Goal: Task Accomplishment & Management: Manage account settings

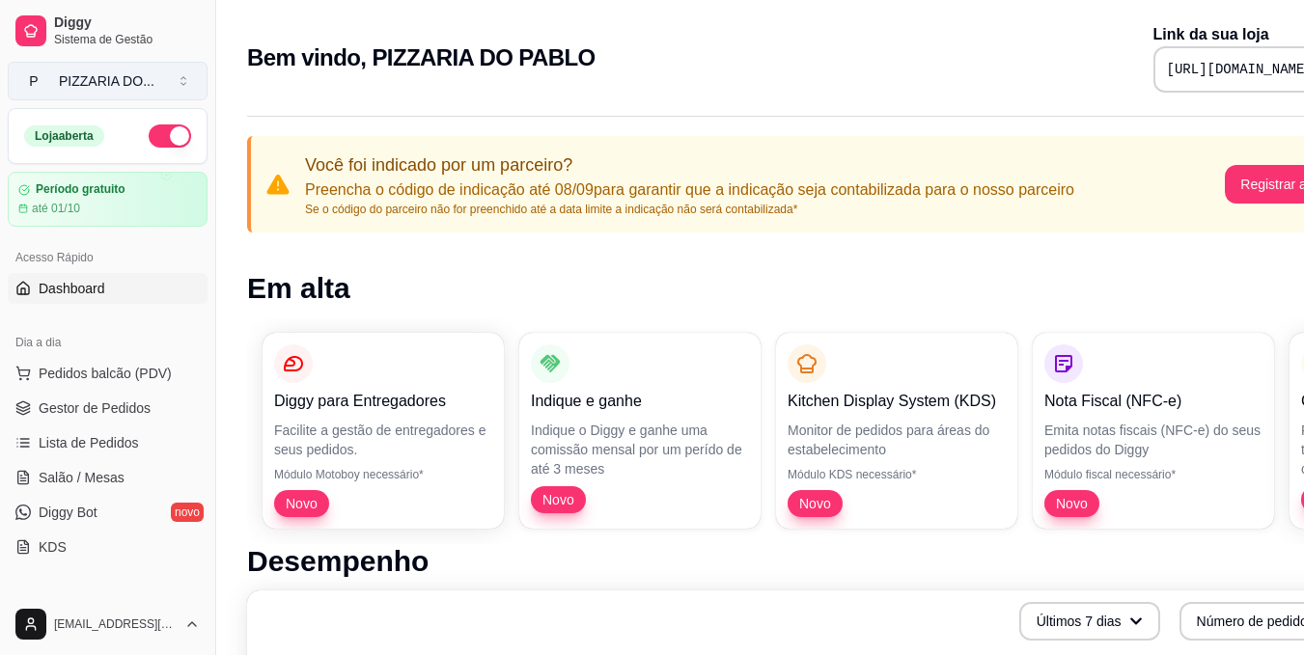
click at [153, 80] on div "PIZZARIA DO ..." at bounding box center [107, 80] width 96 height 19
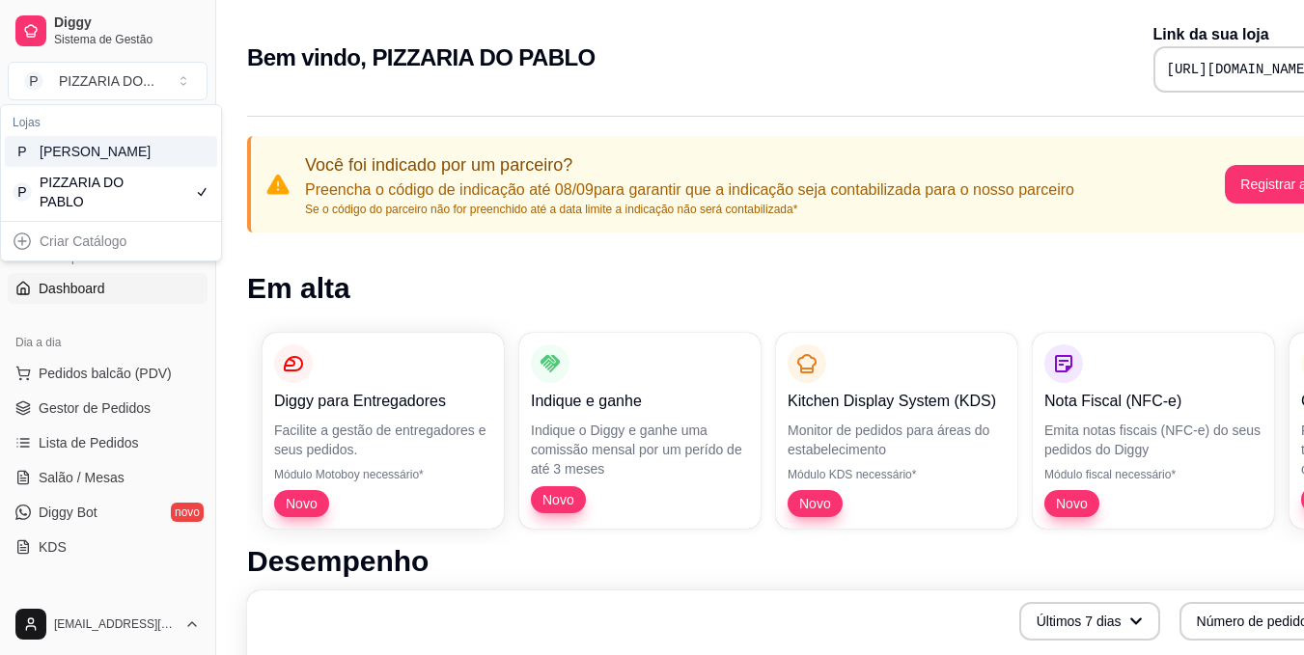
click at [156, 167] on div "P [PERSON_NAME]" at bounding box center [111, 151] width 212 height 31
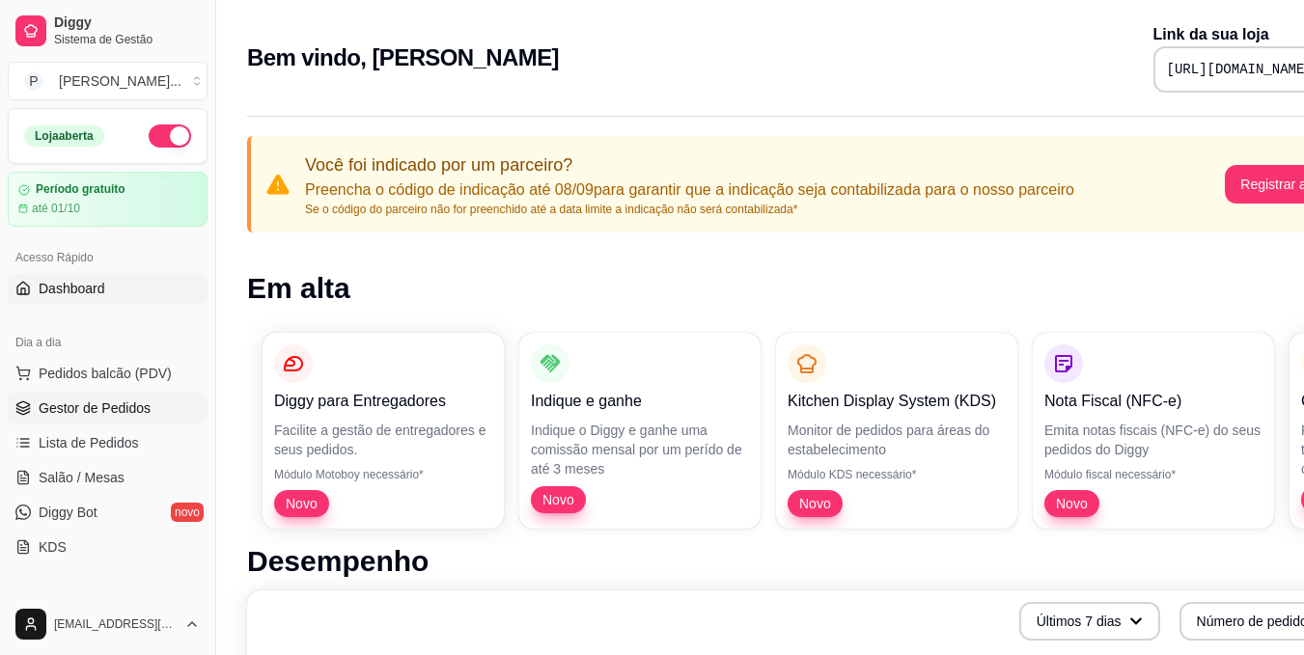
click at [142, 413] on span "Gestor de Pedidos" at bounding box center [95, 408] width 112 height 19
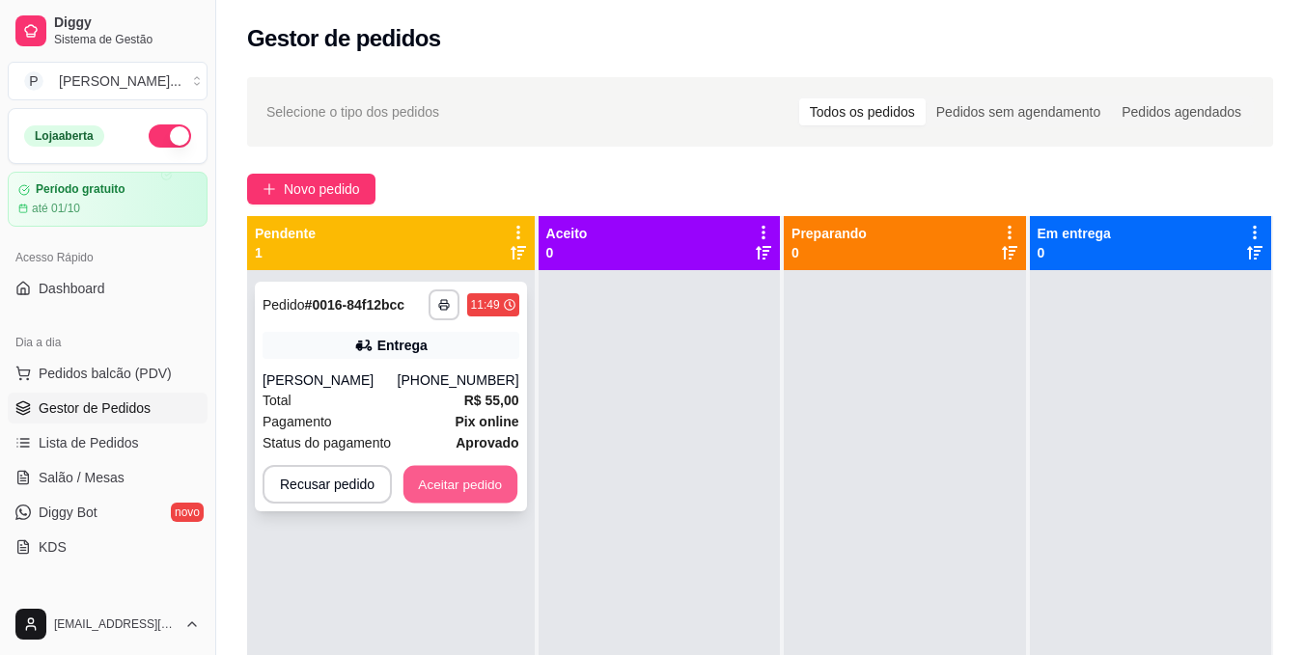
click at [489, 479] on button "Aceitar pedido" at bounding box center [461, 485] width 114 height 38
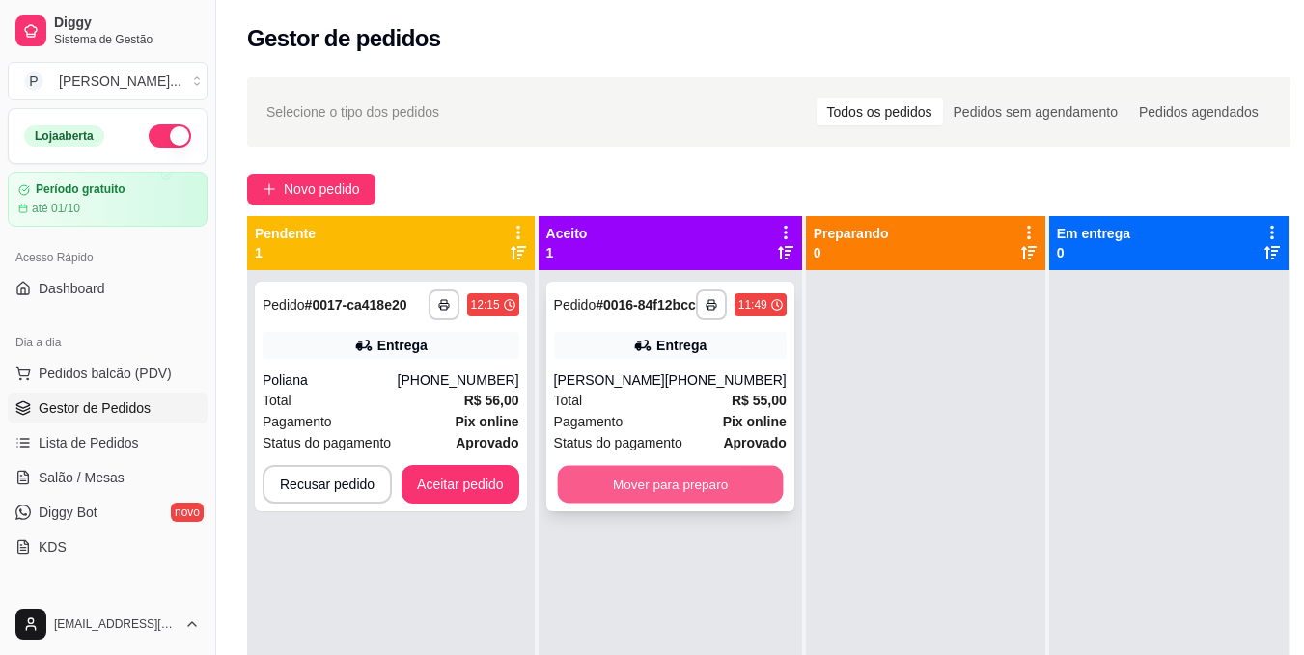
click at [598, 504] on button "Mover para preparo" at bounding box center [670, 485] width 226 height 38
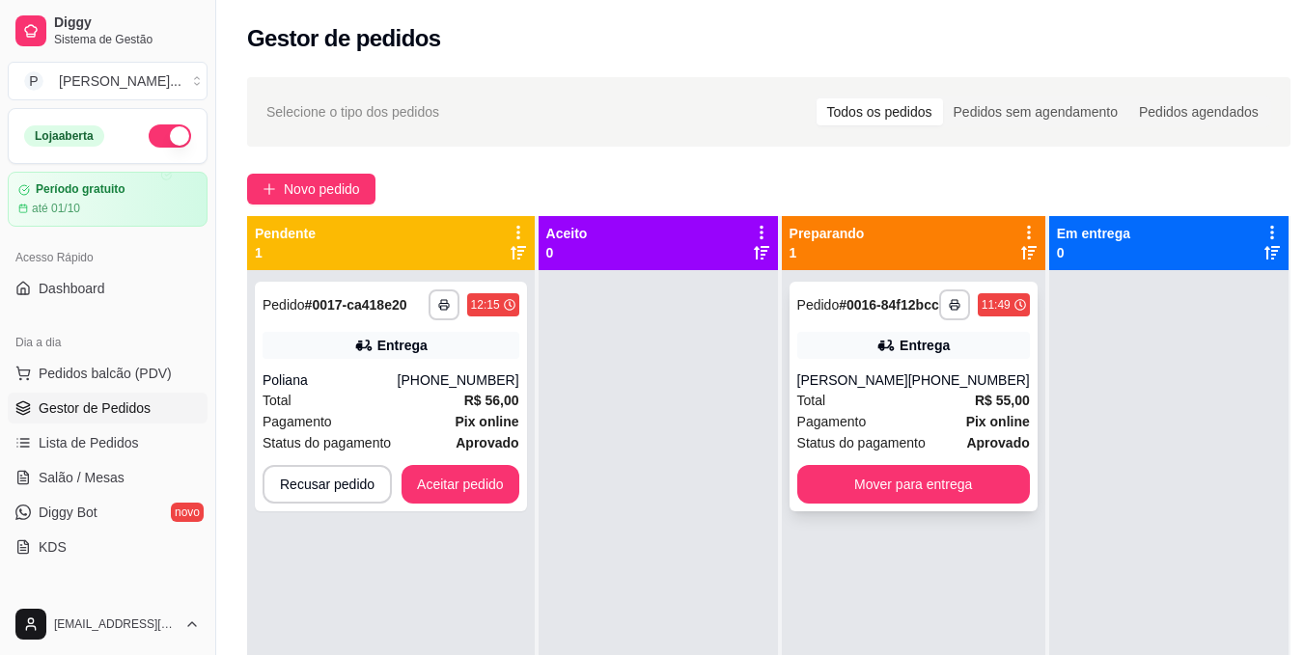
click at [899, 512] on div "**********" at bounding box center [914, 397] width 248 height 230
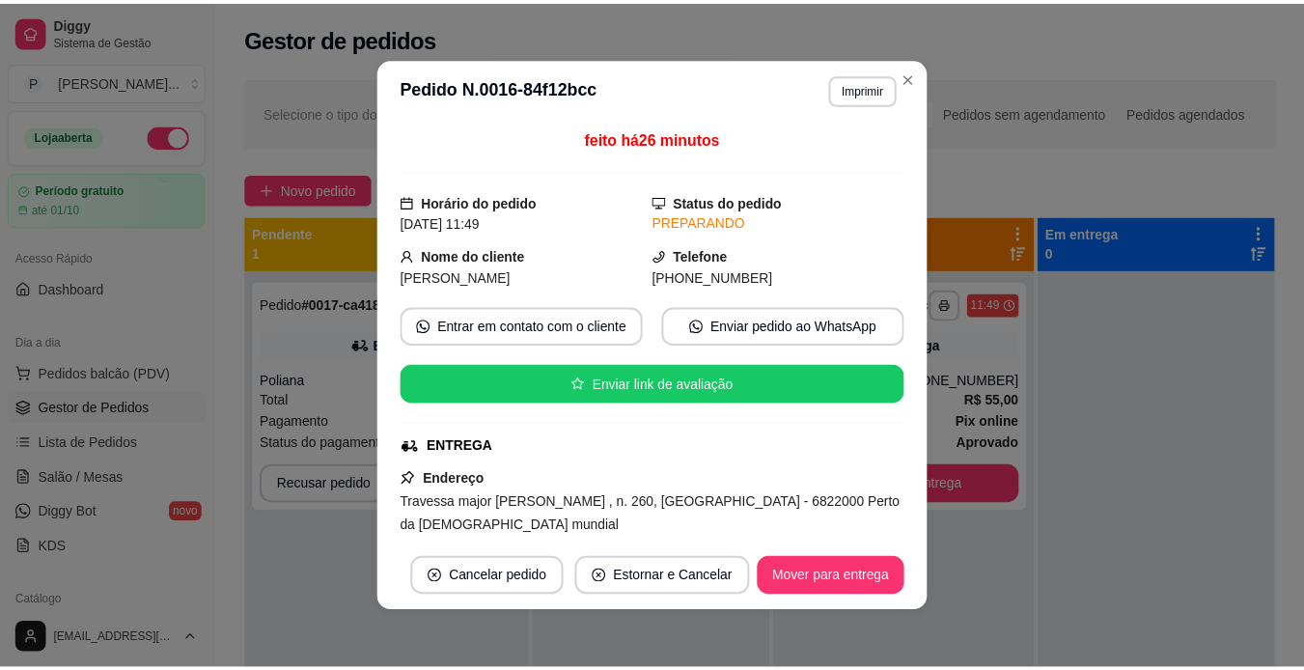
scroll to position [39, 0]
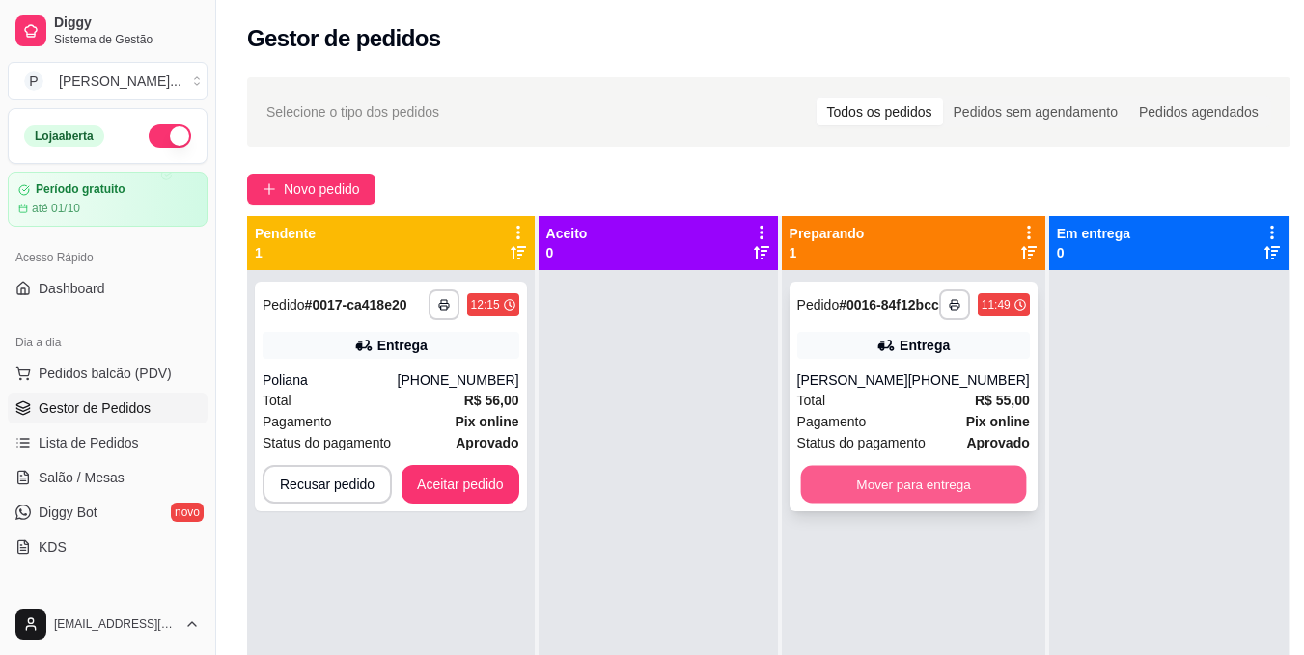
click at [891, 503] on button "Mover para entrega" at bounding box center [913, 485] width 226 height 38
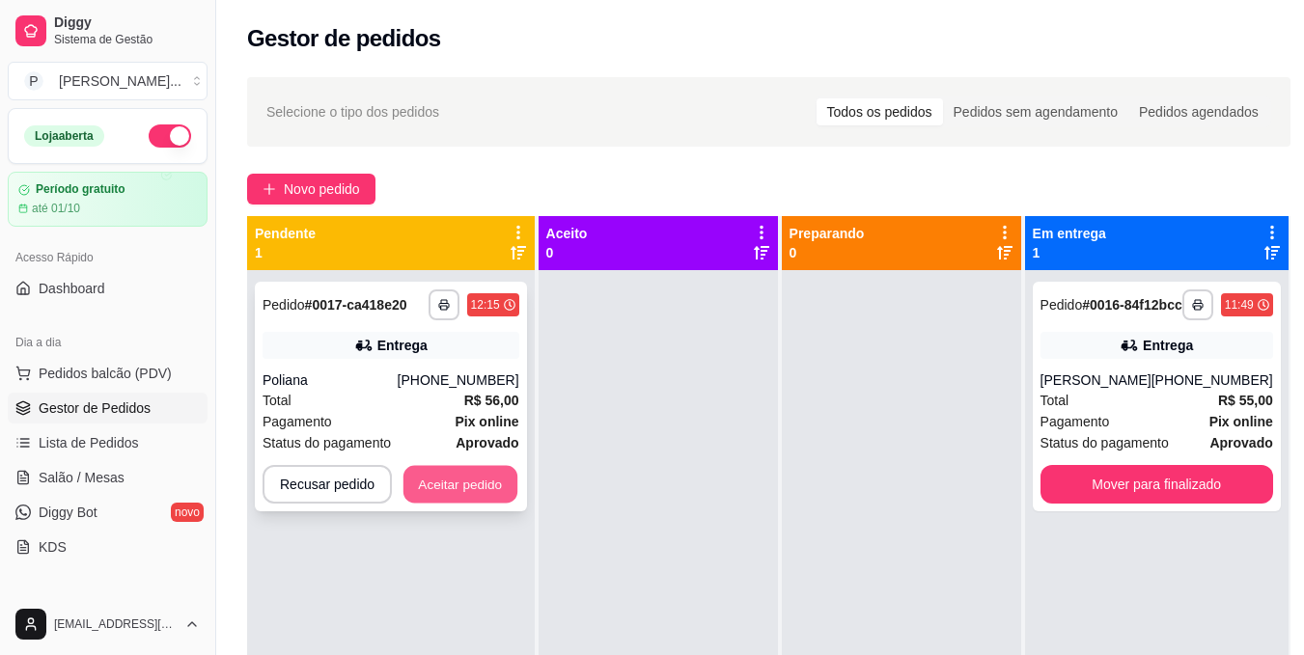
click at [441, 486] on button "Aceitar pedido" at bounding box center [461, 485] width 114 height 38
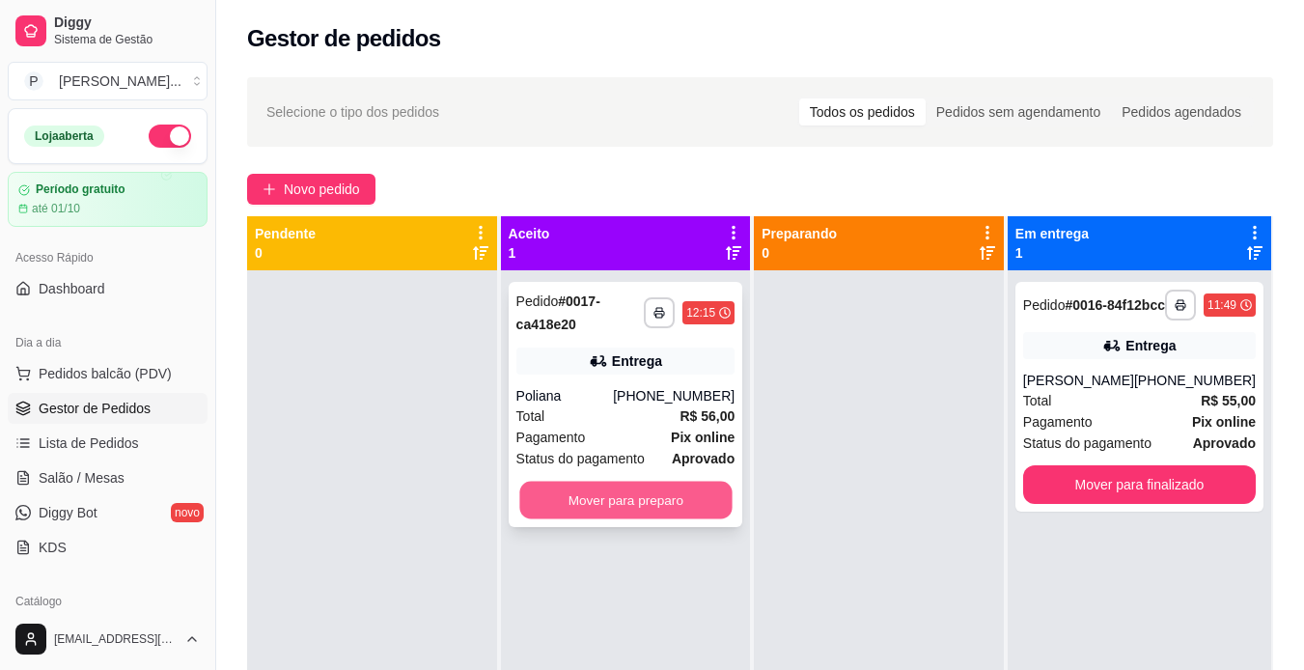
click at [573, 505] on button "Mover para preparo" at bounding box center [625, 501] width 212 height 38
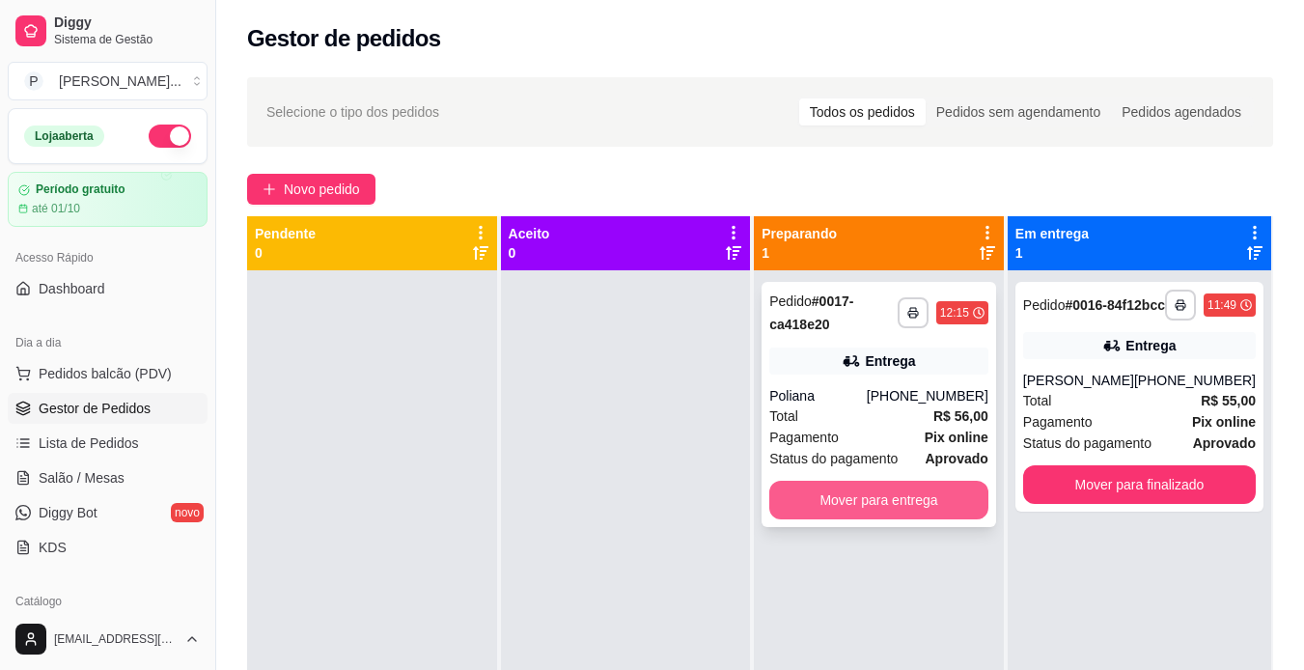
click at [796, 491] on button "Mover para entrega" at bounding box center [878, 500] width 219 height 39
